Goal: Information Seeking & Learning: Understand process/instructions

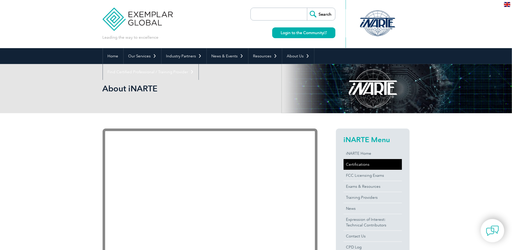
click at [358, 161] on link "Certifications" at bounding box center [372, 164] width 58 height 11
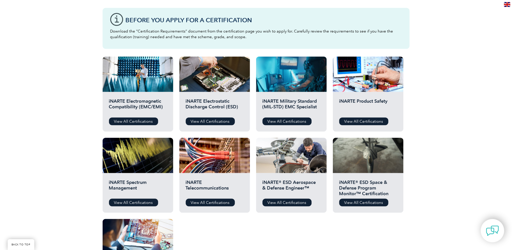
scroll to position [153, 0]
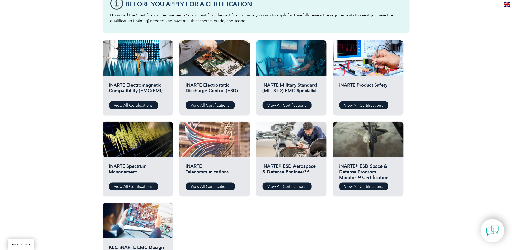
click at [212, 149] on div at bounding box center [214, 138] width 71 height 35
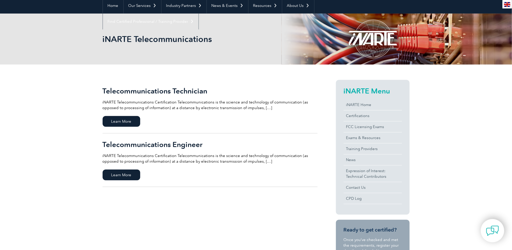
scroll to position [51, 0]
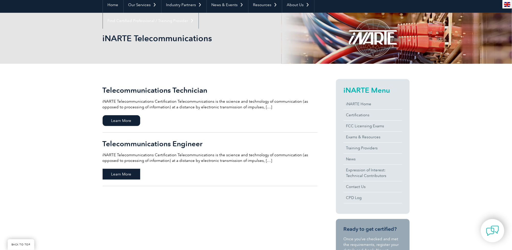
click at [120, 174] on span "Learn More" at bounding box center [122, 173] width 38 height 11
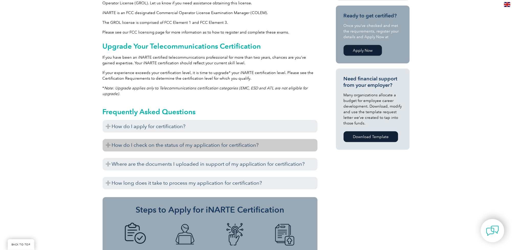
scroll to position [301, 0]
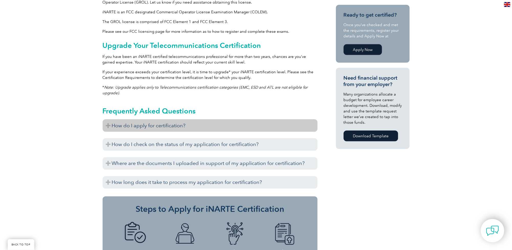
click at [140, 127] on h3 "How do I apply for certification?" at bounding box center [210, 125] width 215 height 13
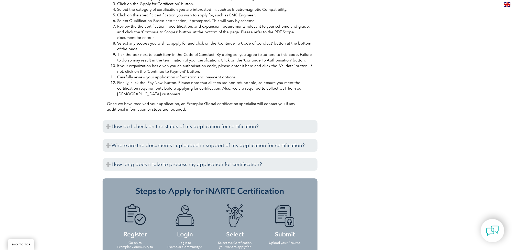
scroll to position [531, 0]
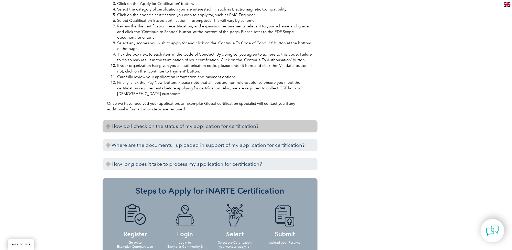
click at [178, 129] on h3 "How do I check on the status of my application for certification?" at bounding box center [210, 126] width 215 height 13
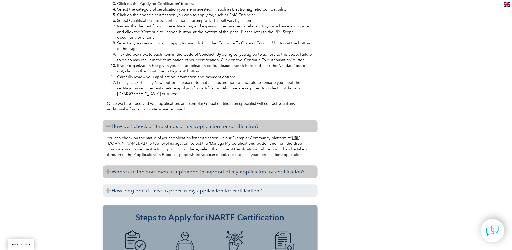
click at [172, 174] on h3 "Where are the documents I uploaded in support of my application for certificati…" at bounding box center [210, 171] width 215 height 13
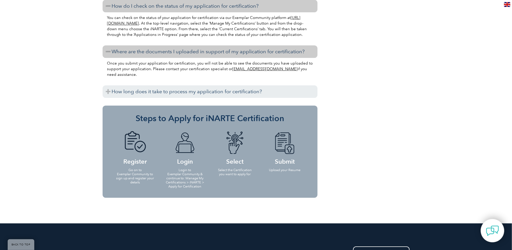
scroll to position [659, 0]
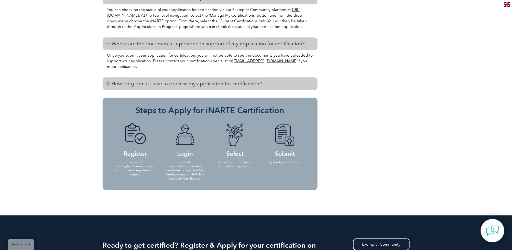
click at [174, 88] on h3 "How long does it take to process my application for certification?" at bounding box center [210, 83] width 215 height 13
